Goal: Task Accomplishment & Management: Manage account settings

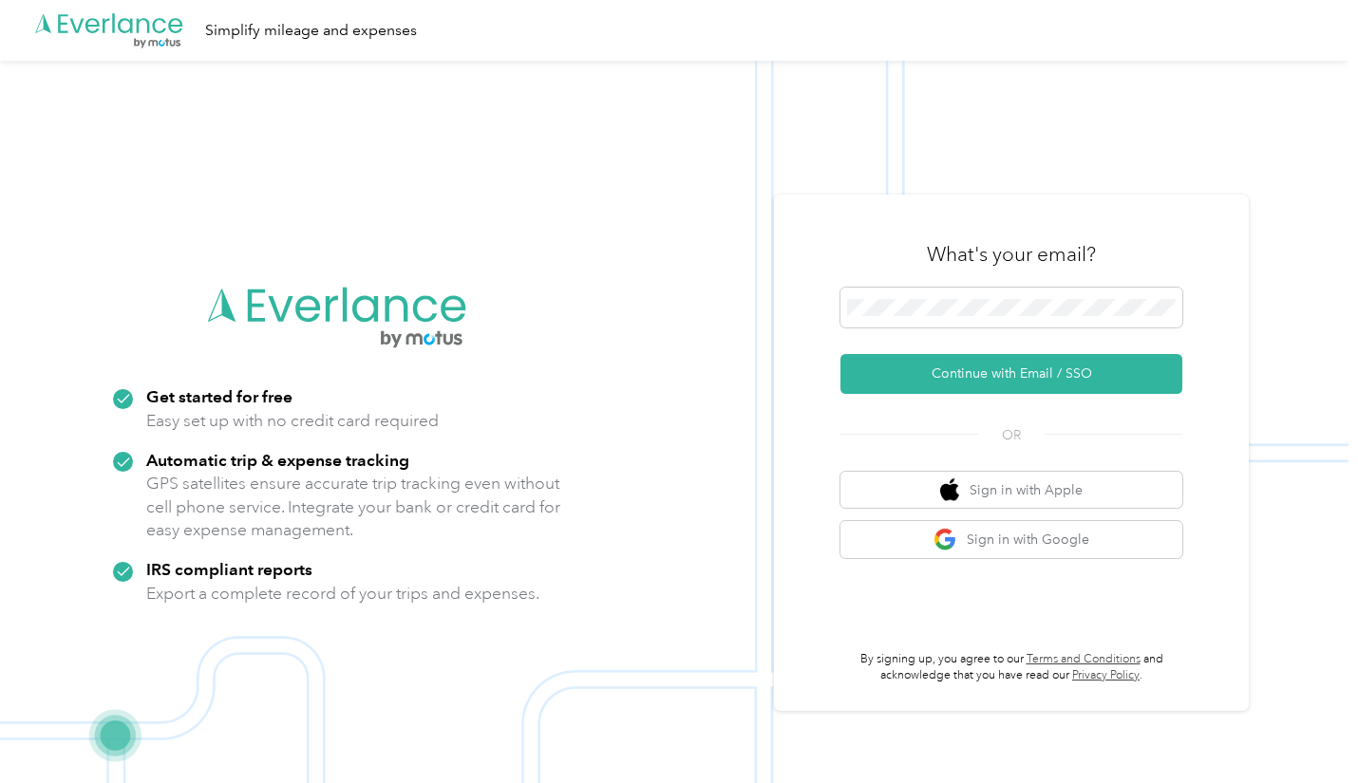
click at [1014, 376] on button "Continue with Email / SSO" at bounding box center [1011, 374] width 342 height 40
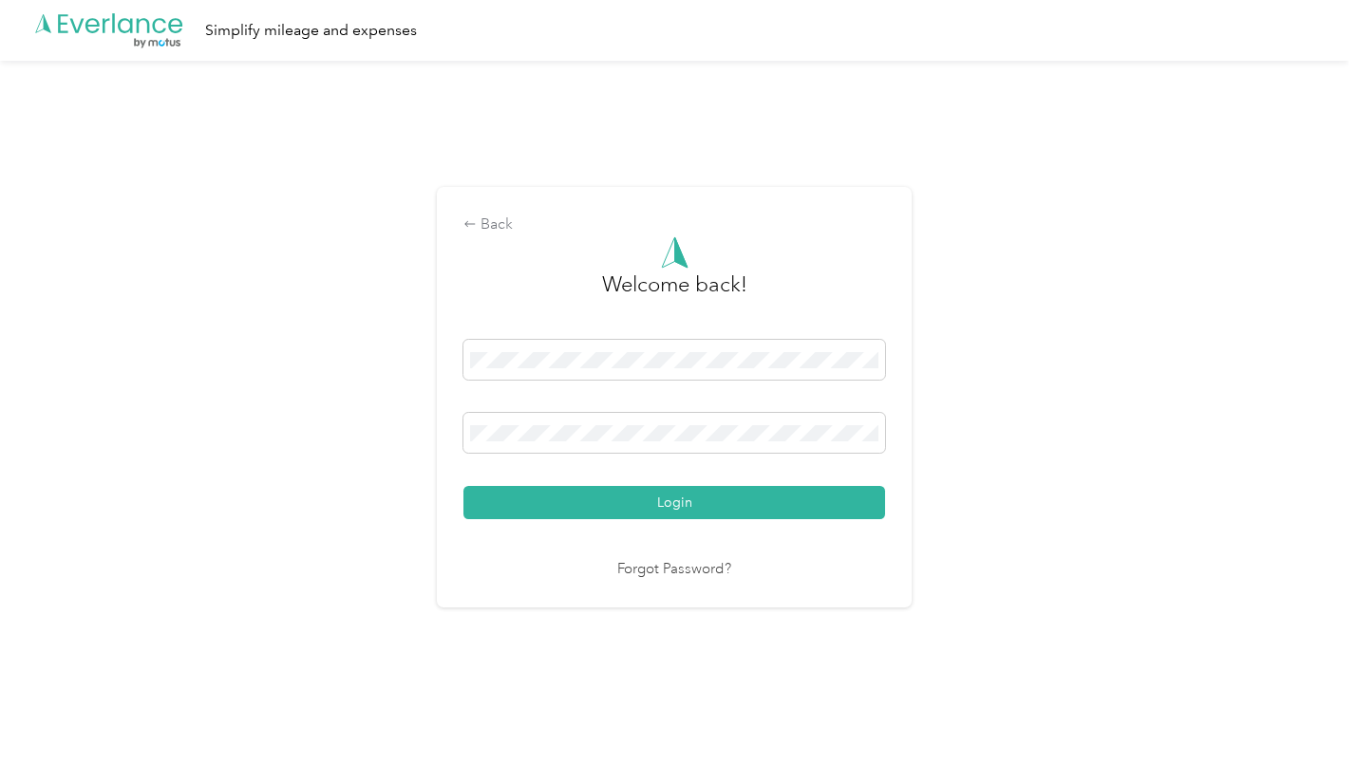
click at [659, 527] on div "Welcome back! Login Forgot Password?" at bounding box center [674, 408] width 422 height 345
click at [665, 514] on button "Login" at bounding box center [674, 502] width 422 height 33
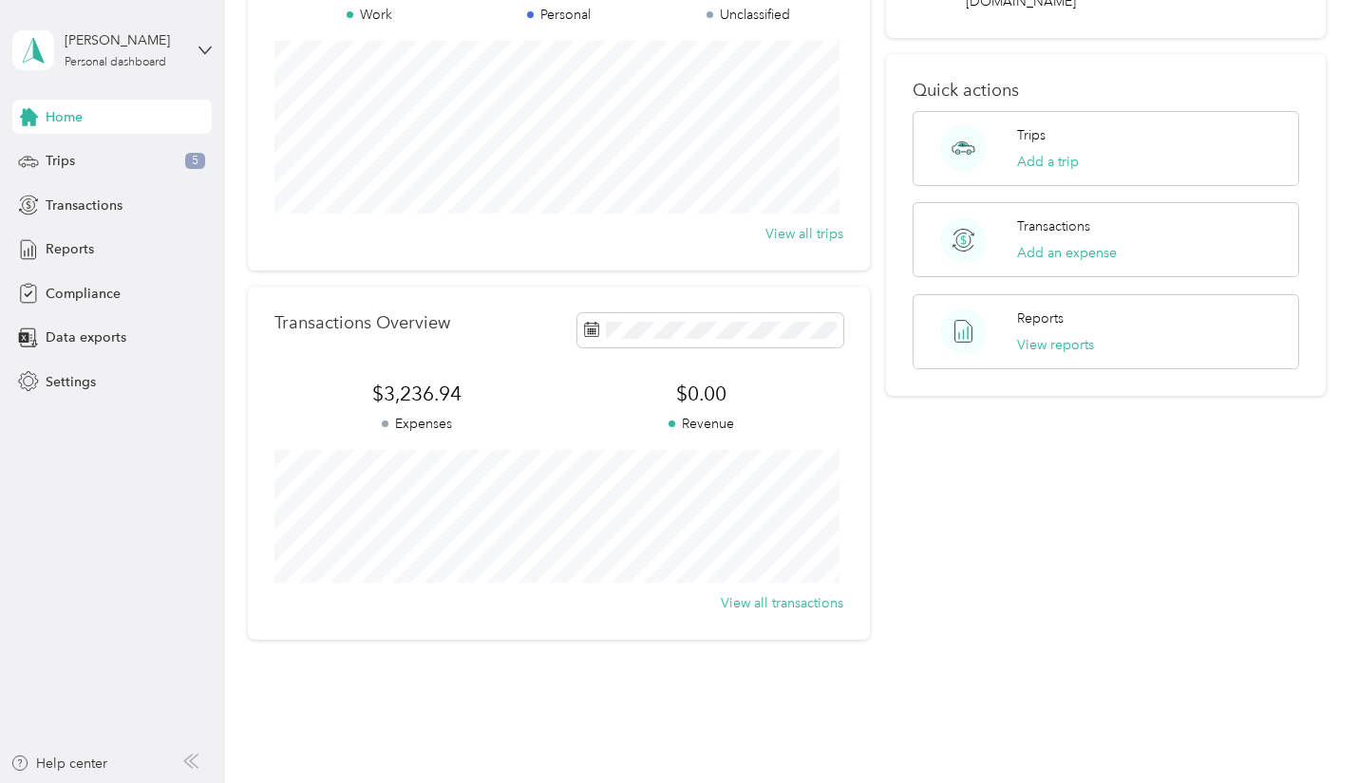
scroll to position [67, 0]
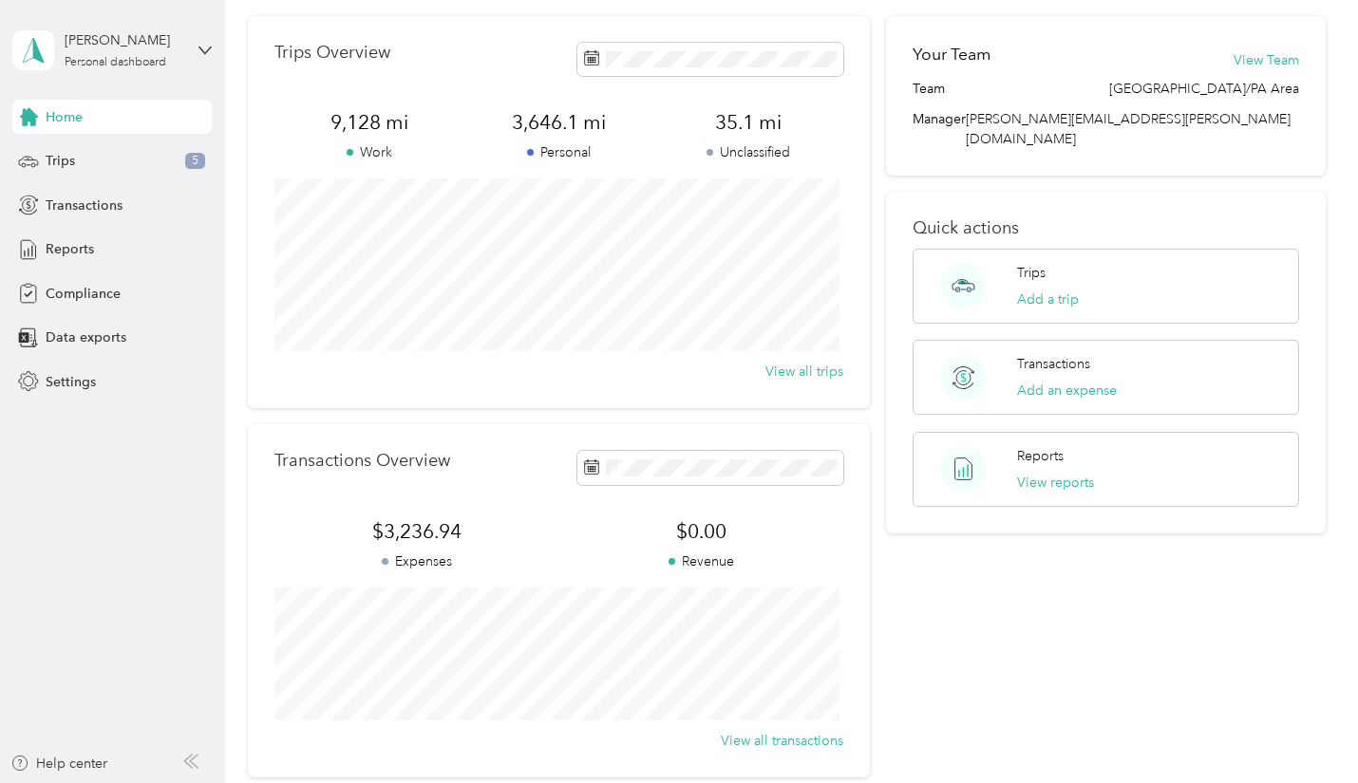
click at [81, 287] on span "Compliance" at bounding box center [83, 294] width 75 height 20
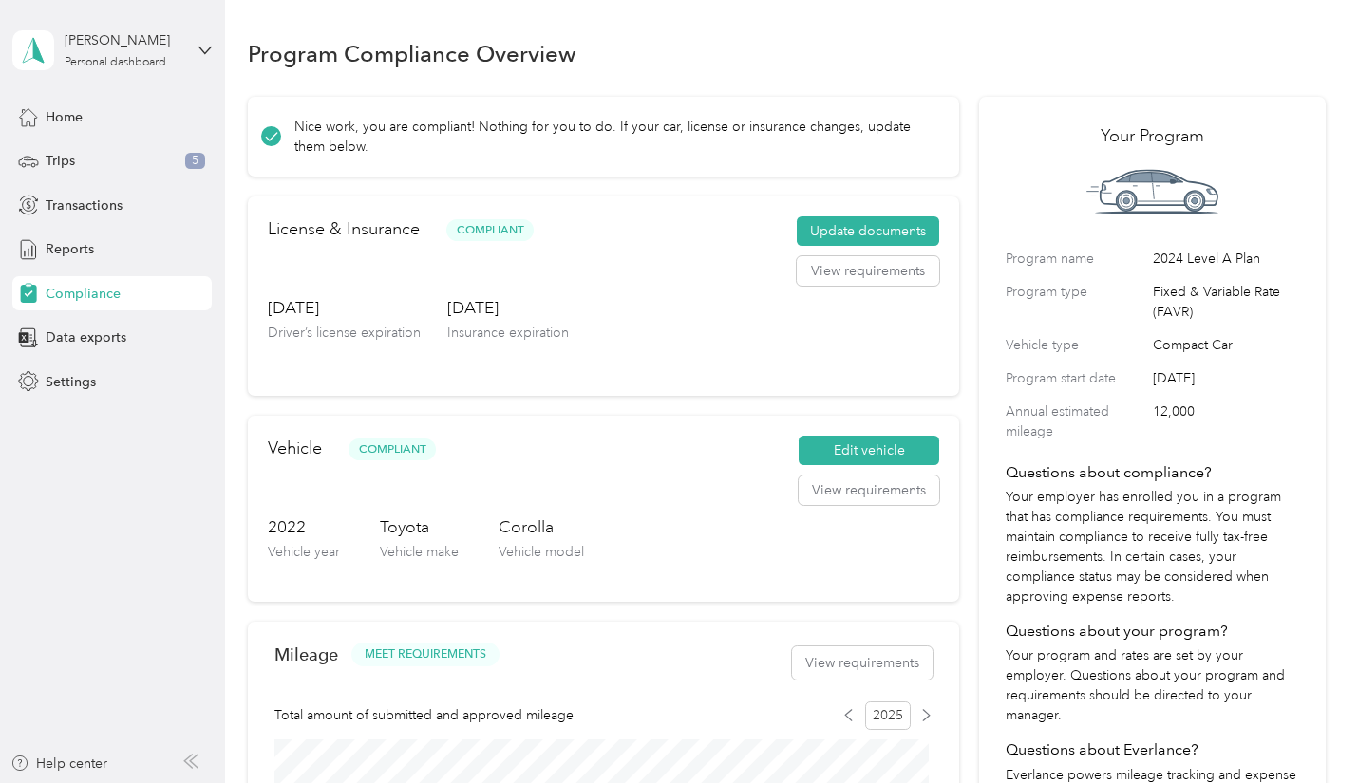
scroll to position [95, 0]
